Goal: Task Accomplishment & Management: Use online tool/utility

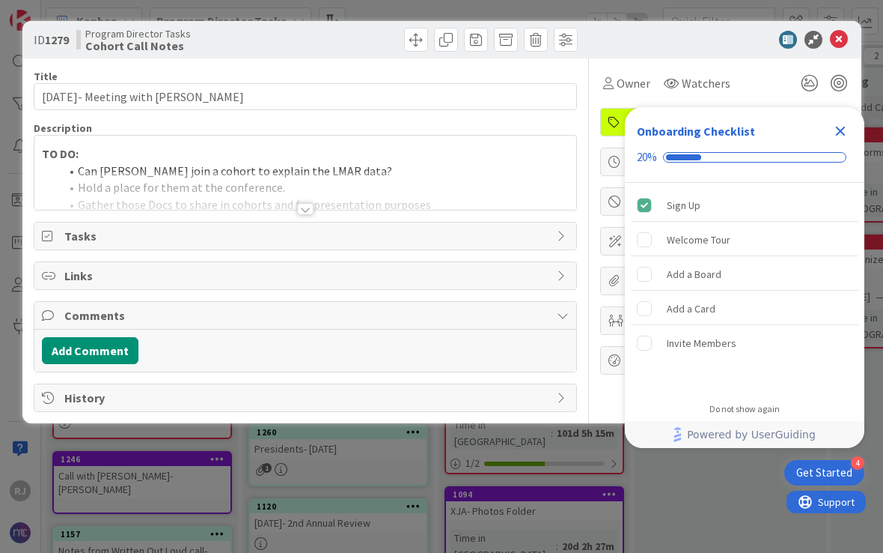
click at [836, 125] on icon "Close Checklist" at bounding box center [841, 131] width 18 height 18
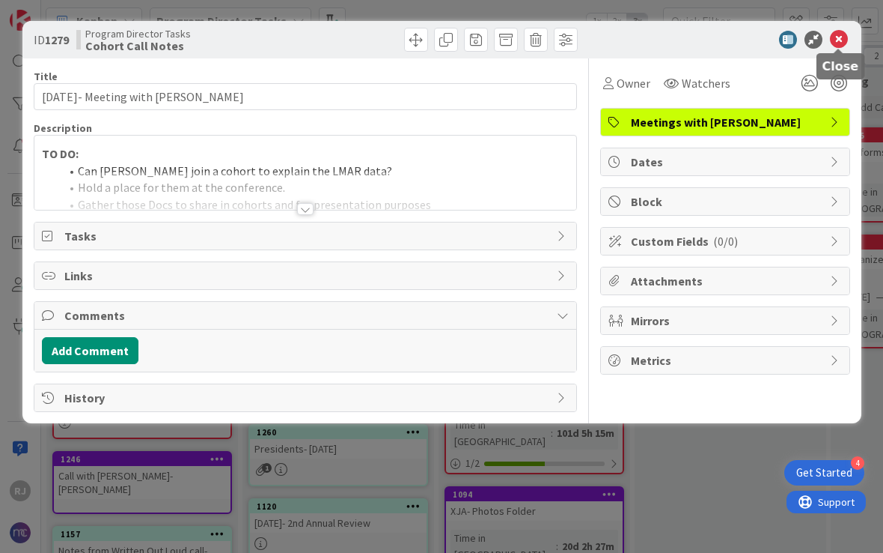
click at [840, 37] on icon at bounding box center [839, 40] width 18 height 18
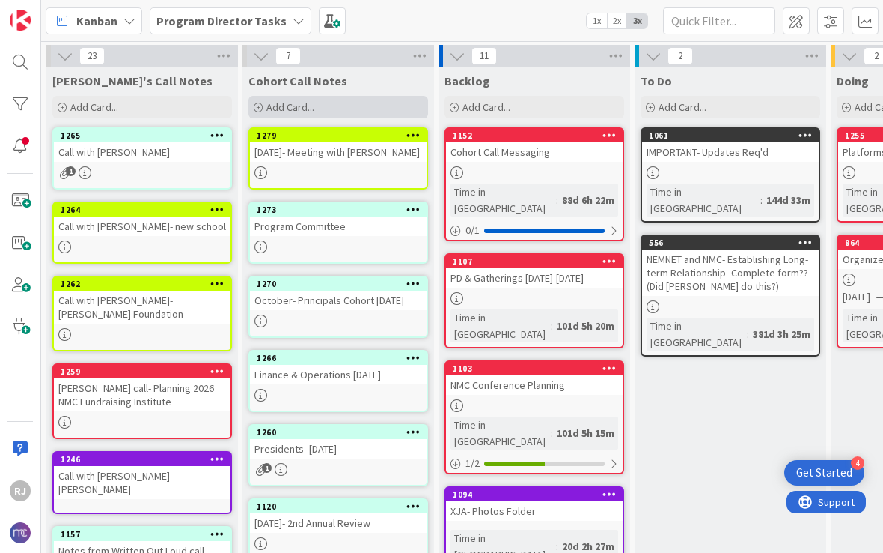
click at [316, 105] on div "Add Card..." at bounding box center [339, 107] width 180 height 22
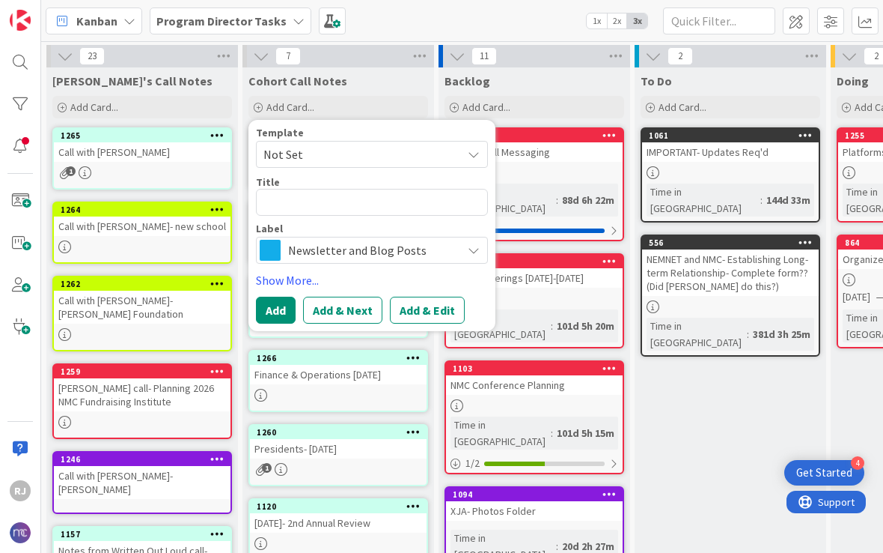
click at [389, 255] on span "Newsletter and Blog Posts" at bounding box center [371, 250] width 166 height 21
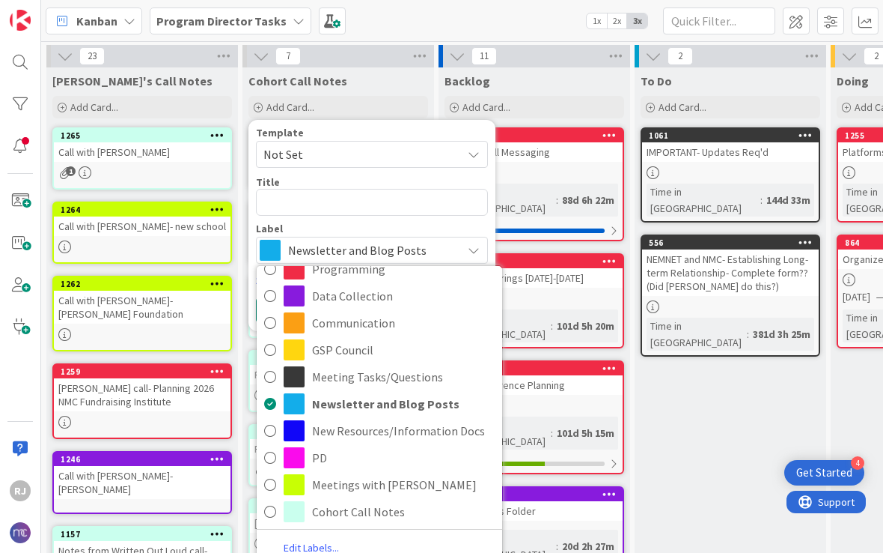
scroll to position [58, 0]
click at [377, 508] on span "Cohort Call Notes" at bounding box center [403, 511] width 183 height 22
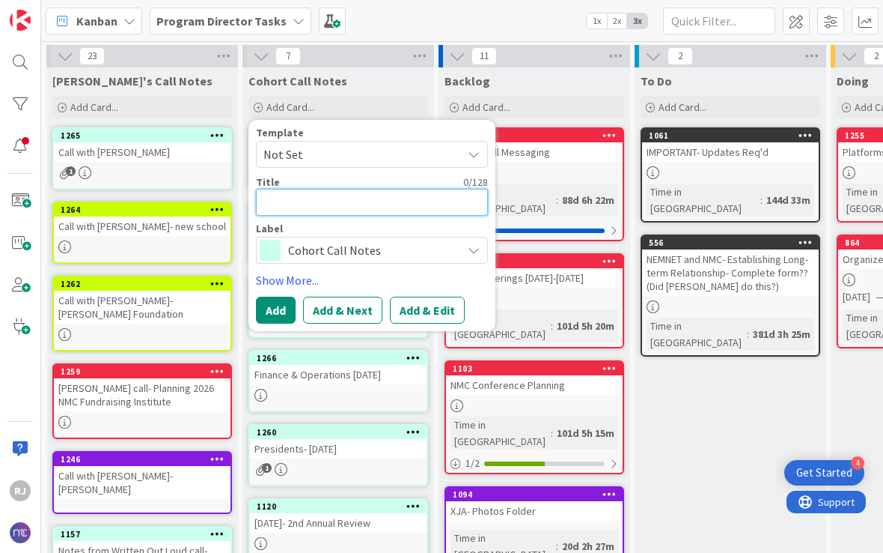
click at [348, 198] on textarea at bounding box center [372, 202] width 232 height 27
type textarea "x"
type textarea "1"
type textarea "x"
type textarea "10"
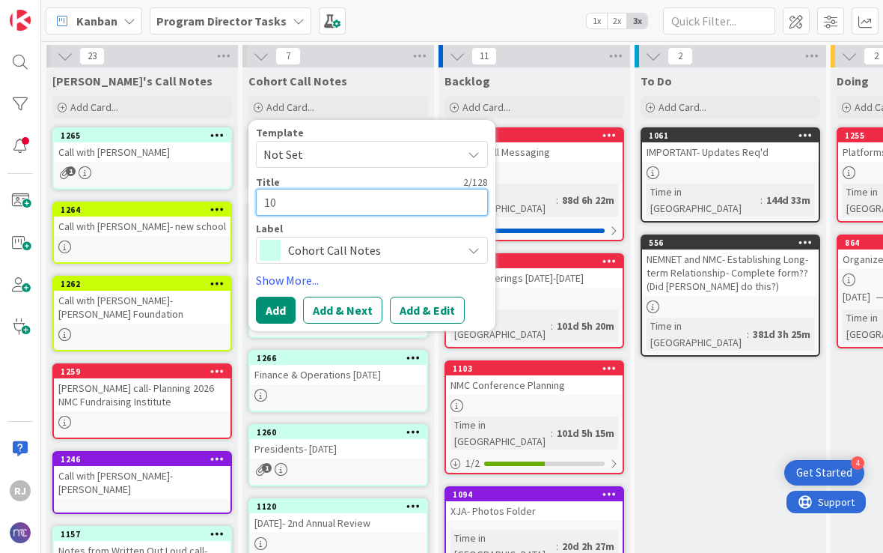
type textarea "x"
type textarea "10-"
type textarea "x"
type textarea "10-6"
type textarea "x"
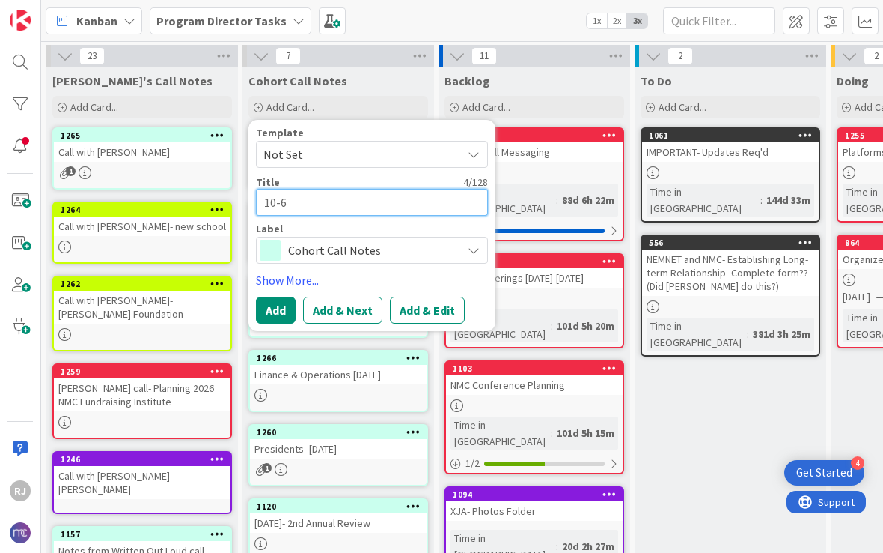
type textarea "10-6"
type textarea "x"
type textarea "10-6"
type textarea "x"
type textarea "10-6-"
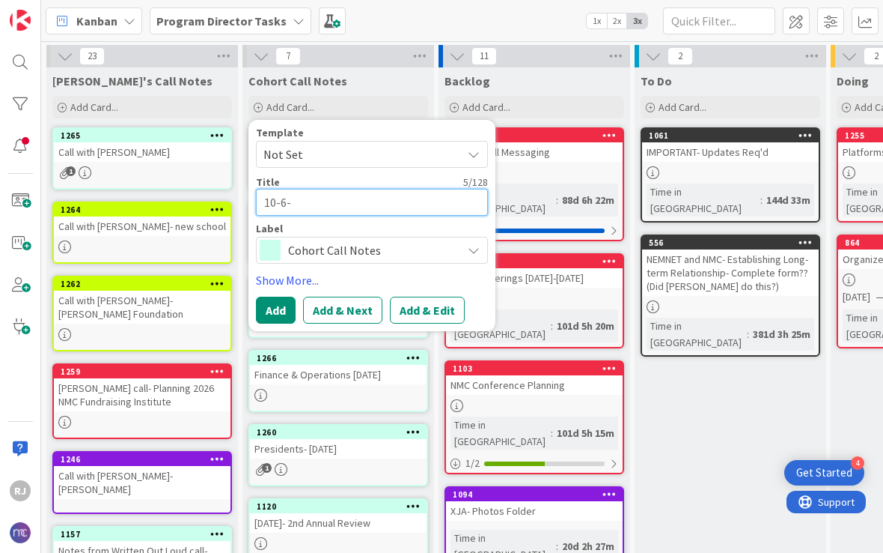
type textarea "x"
type textarea "10-6-2"
type textarea "x"
type textarea "[DATE]"
type textarea "x"
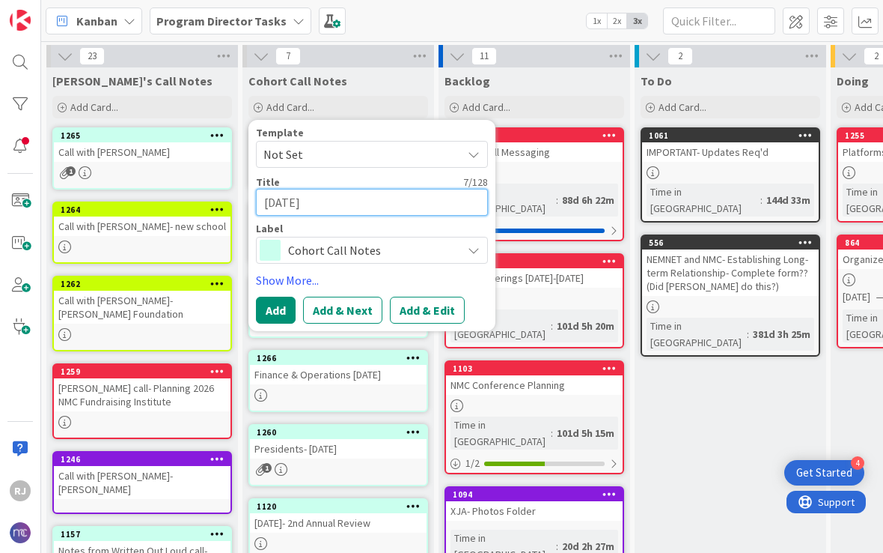
type textarea "[DATE]"
type textarea "x"
type textarea "[DATE] T"
type textarea "x"
type textarea "[DATE] Te"
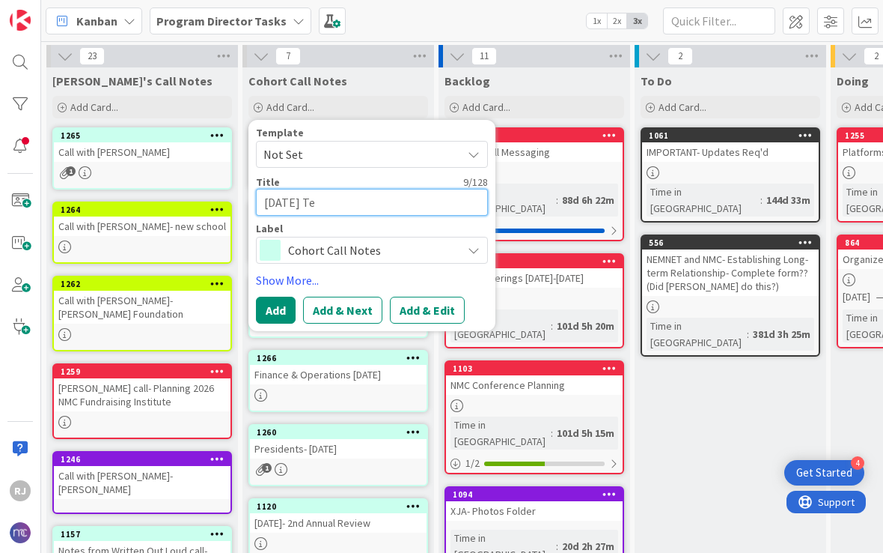
type textarea "x"
type textarea "[DATE] Tea"
type textarea "x"
type textarea "[DATE] Teac"
type textarea "x"
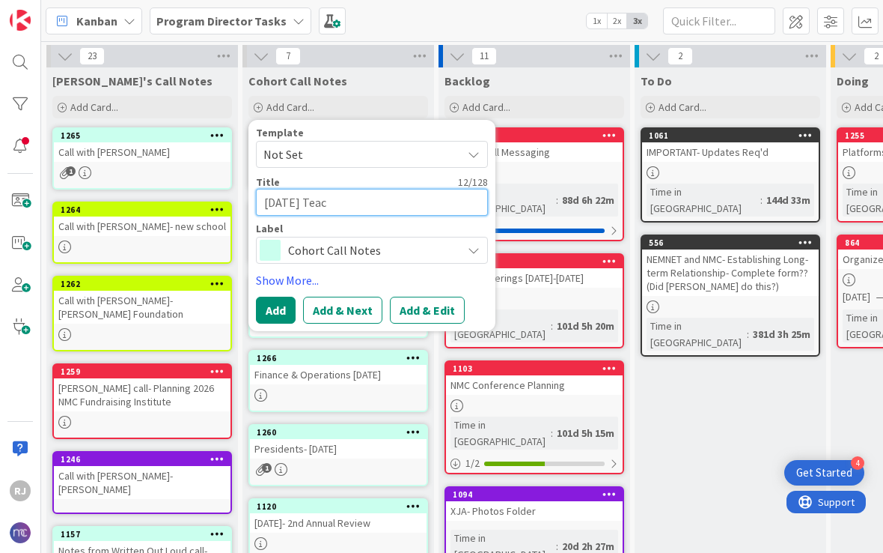
type textarea "[DATE] Teach"
type textarea "x"
type textarea "[DATE] Teache"
type textarea "x"
type textarea "[DATE] Teacher"
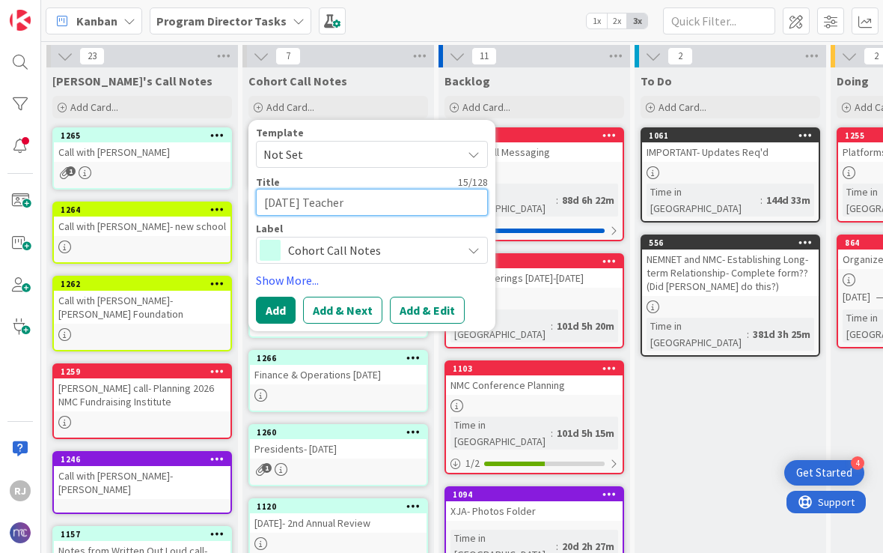
type textarea "x"
type textarea "[DATE] Teachers"
type textarea "x"
type textarea "[DATE] Teachers"
type textarea "x"
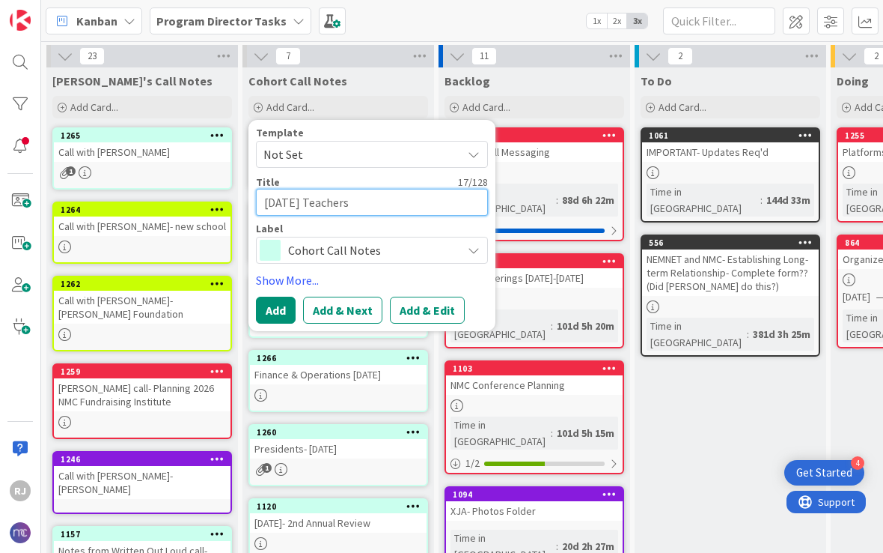
type textarea "[DATE] Teachers C"
type textarea "x"
type textarea "[DATE] Teachers Co"
type textarea "x"
type textarea "[DATE] Teachers Cou"
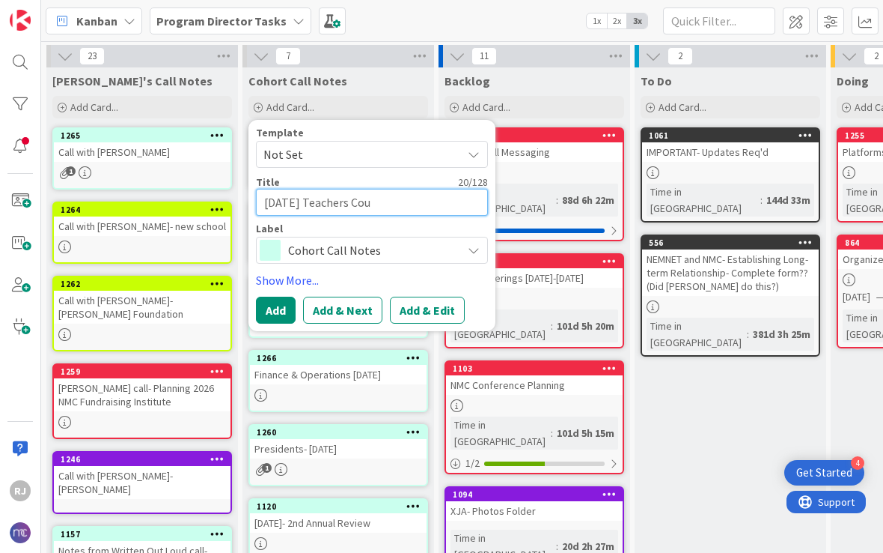
type textarea "x"
type textarea "[DATE] Teachers Coun"
type textarea "x"
type textarea "[DATE] Teachers Counc"
type textarea "x"
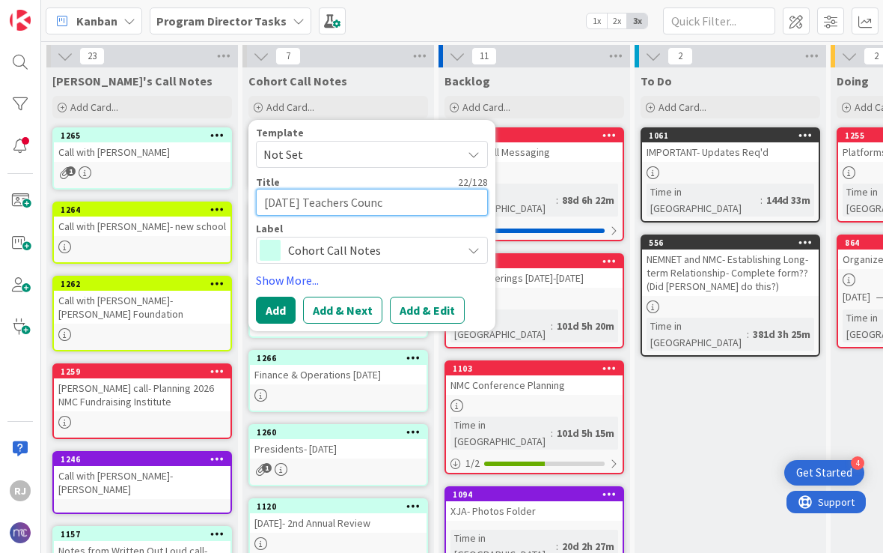
type textarea "[DATE] Teachers Counci"
type textarea "x"
type textarea "[DATE] Teachers Council"
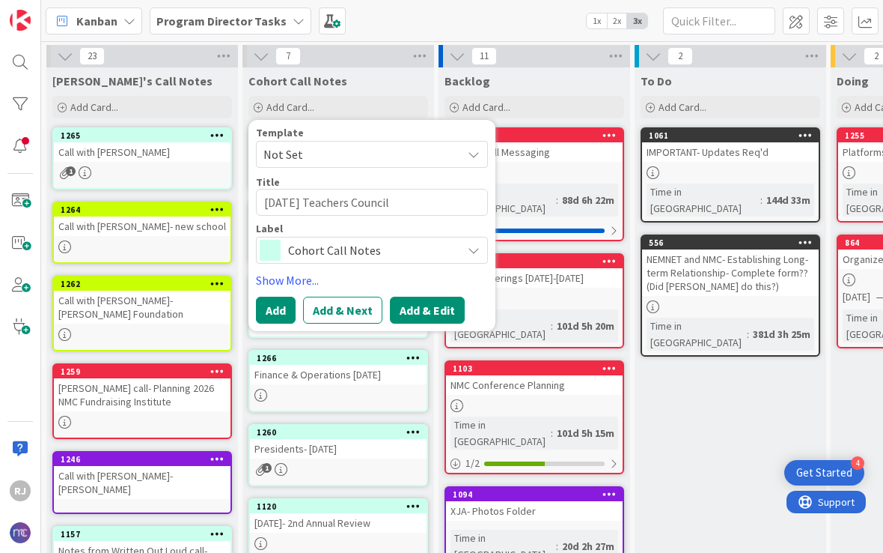
click at [435, 305] on button "Add & Edit" at bounding box center [427, 309] width 75 height 27
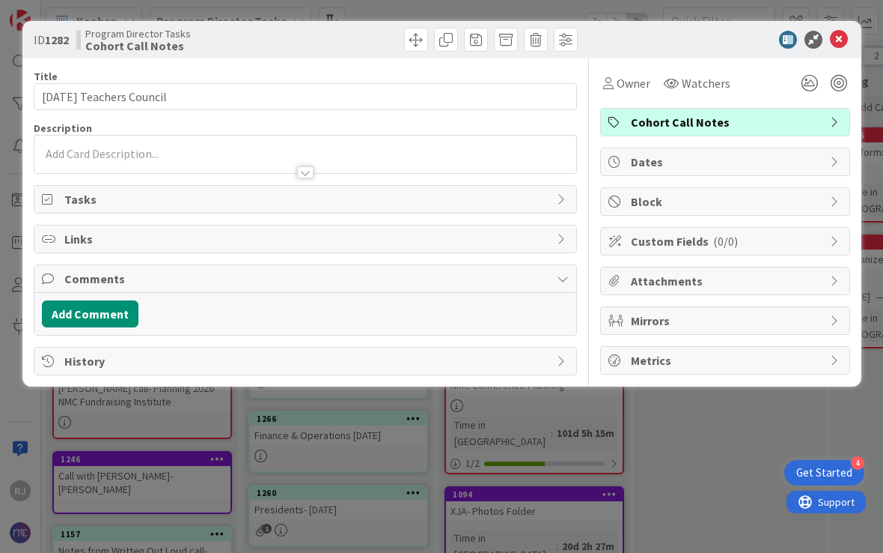
click at [192, 149] on div at bounding box center [305, 154] width 542 height 37
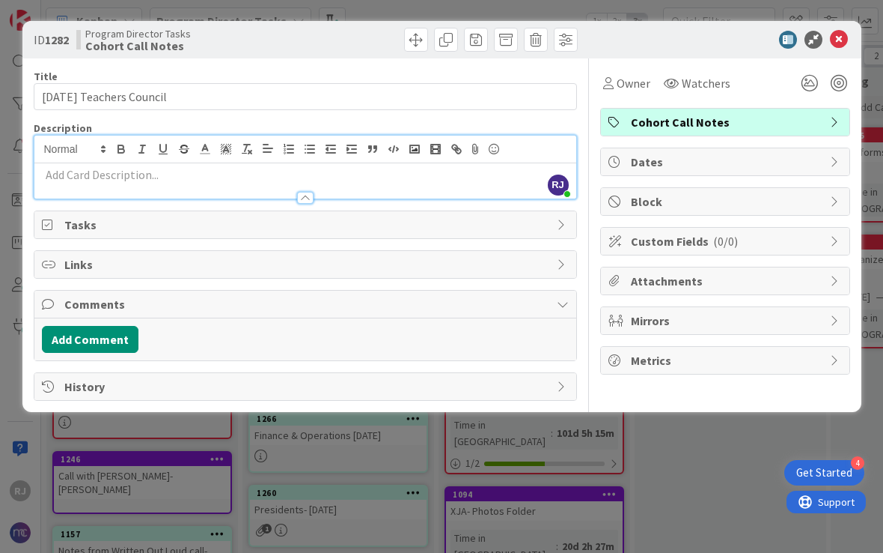
click at [153, 179] on p at bounding box center [305, 174] width 527 height 17
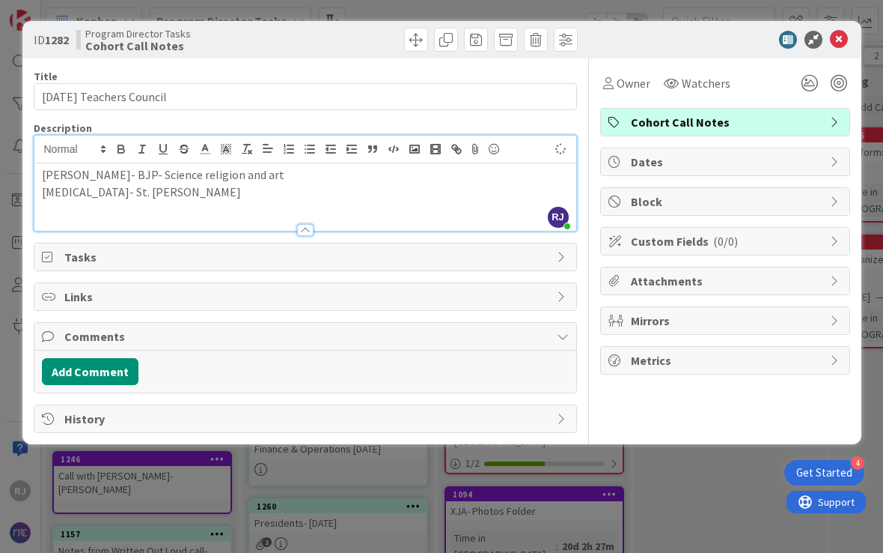
click at [145, 197] on p "[MEDICAL_DATA]- St. [PERSON_NAME]" at bounding box center [305, 191] width 527 height 17
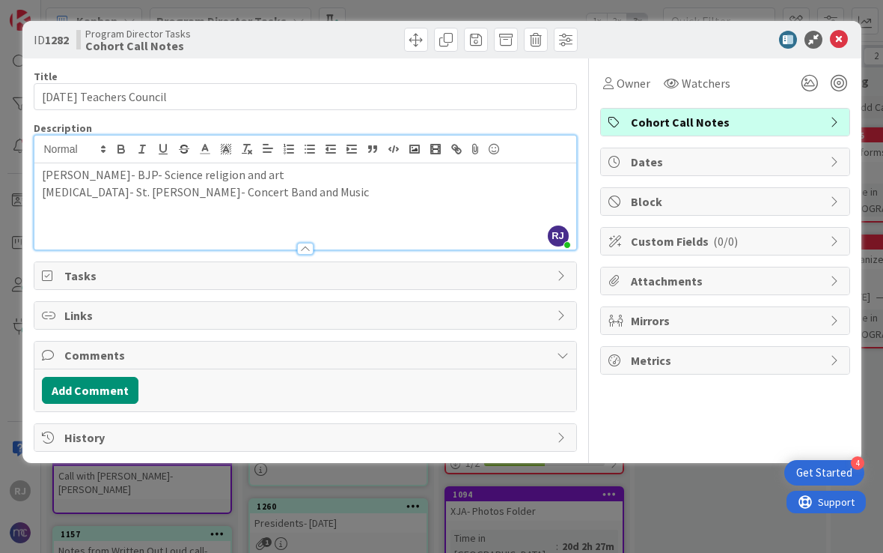
click at [270, 197] on p "[MEDICAL_DATA]- St. [PERSON_NAME]- Concert Band and Music" at bounding box center [305, 191] width 527 height 17
